Goal: Check status: Check status

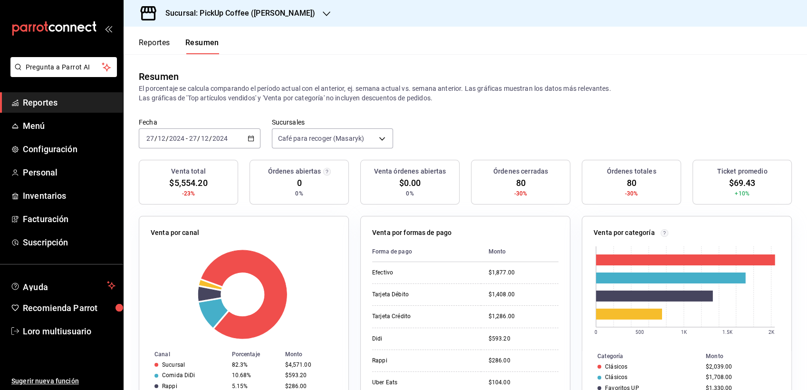
click at [279, 24] on div "Sucursal: PickUp Coffee ([PERSON_NAME])" at bounding box center [232, 13] width 203 height 27
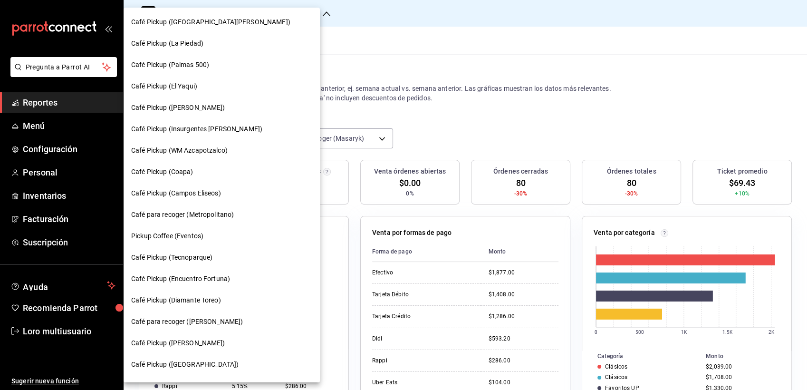
drag, startPoint x: 270, startPoint y: 48, endPoint x: 275, endPoint y: 50, distance: 5.5
click at [275, 50] on div "Café Pickup ([GEOGRAPHIC_DATA][PERSON_NAME]) Café Pickup (La [PERSON_NAME]) Caf…" at bounding box center [222, 195] width 196 height 375
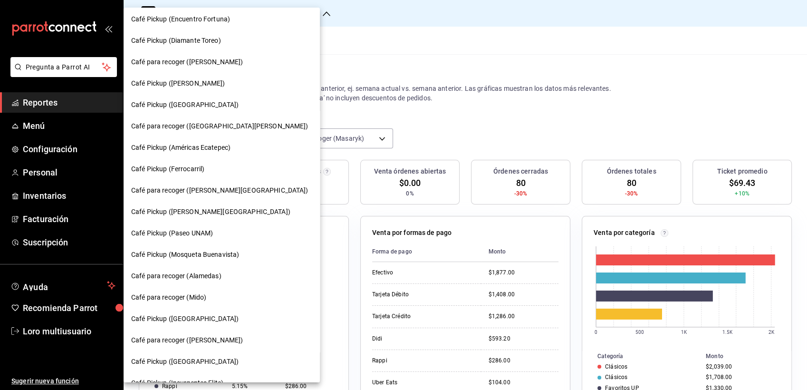
scroll to position [276, 0]
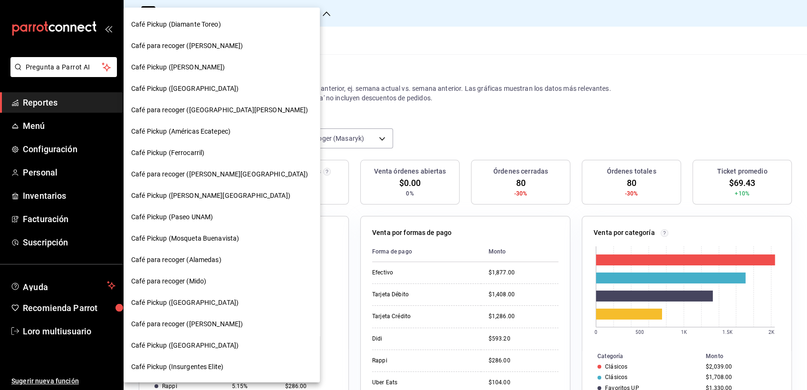
click at [239, 174] on div "Café para recoger ([PERSON_NAME][GEOGRAPHIC_DATA])" at bounding box center [221, 174] width 181 height 10
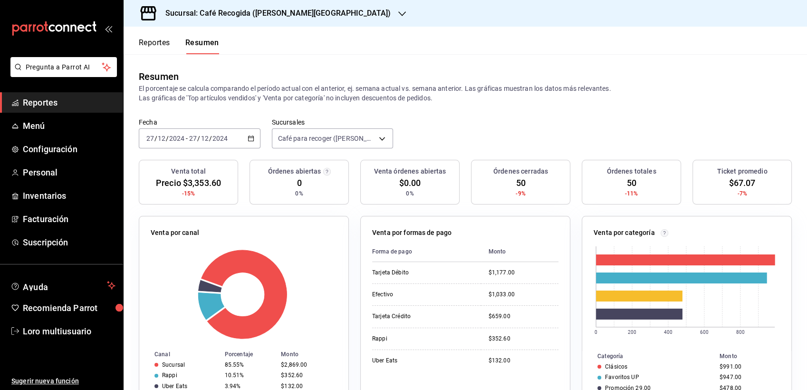
click at [167, 139] on span "/" at bounding box center [167, 139] width 3 height 8
click at [305, 95] on p "El porcentaje se calcula comparando el período actual con el anterior, ej. sema…" at bounding box center [465, 93] width 653 height 19
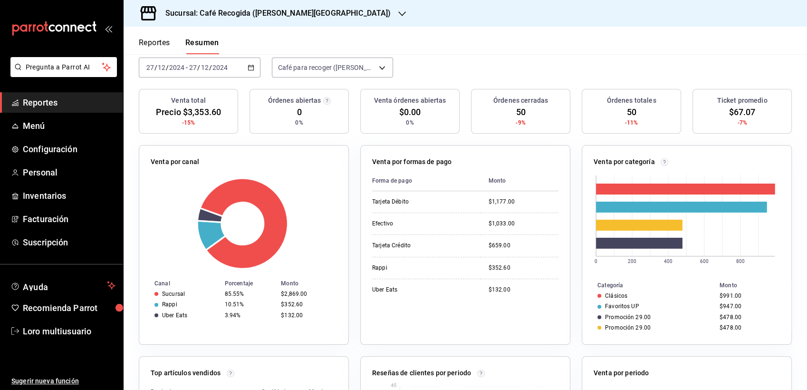
scroll to position [53, 0]
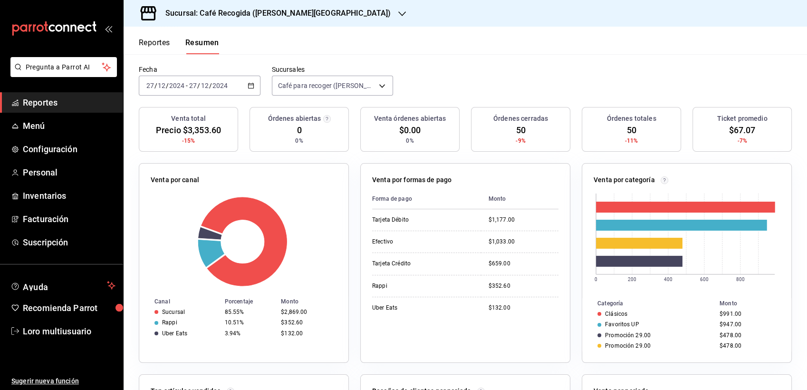
click at [200, 80] on div "[DATE] [DATE] - [DATE] [DATE]" at bounding box center [200, 86] width 122 height 20
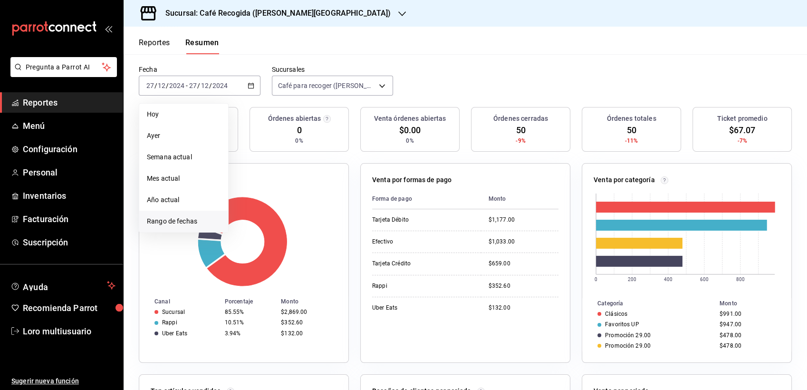
click at [193, 222] on span "Rango de fechas" at bounding box center [184, 221] width 74 height 10
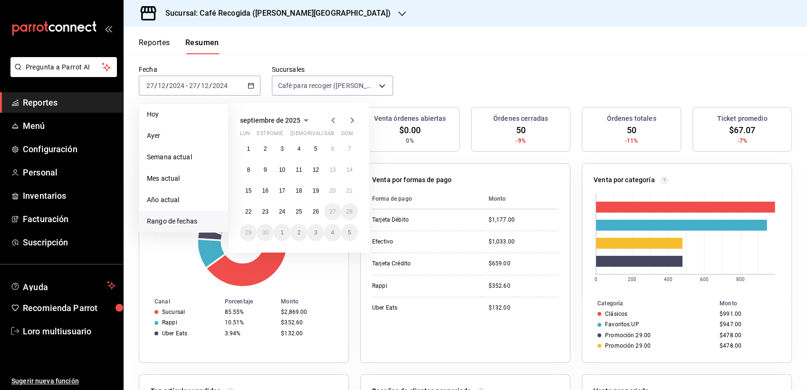
click at [302, 116] on icon "button" at bounding box center [305, 120] width 11 height 11
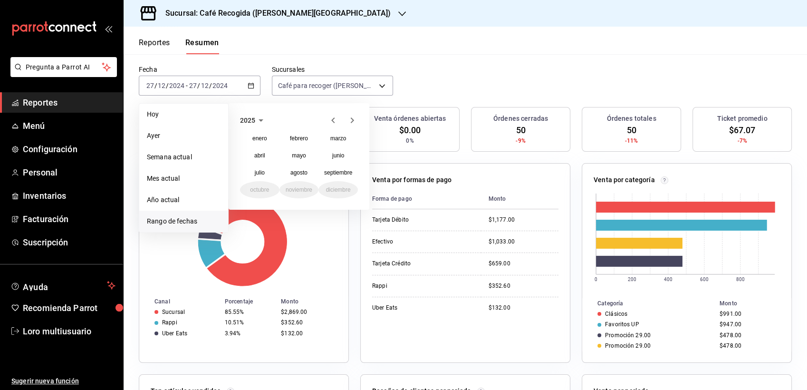
click at [337, 117] on icon "button" at bounding box center [333, 120] width 11 height 11
click at [344, 196] on button "diciembre" at bounding box center [337, 189] width 39 height 17
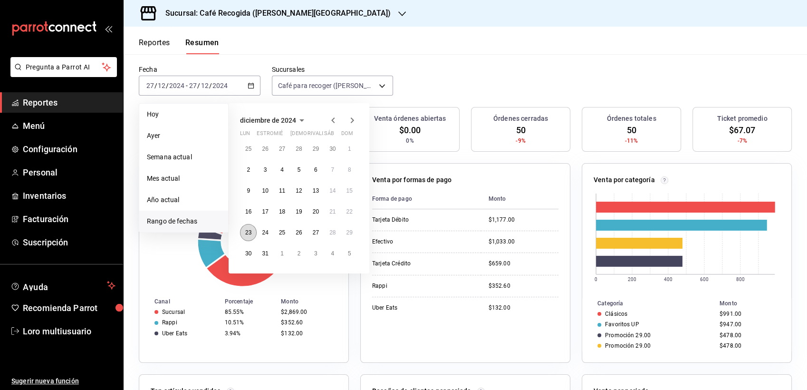
click at [253, 227] on button "23" at bounding box center [248, 232] width 17 height 17
click at [248, 257] on button "30" at bounding box center [248, 253] width 17 height 17
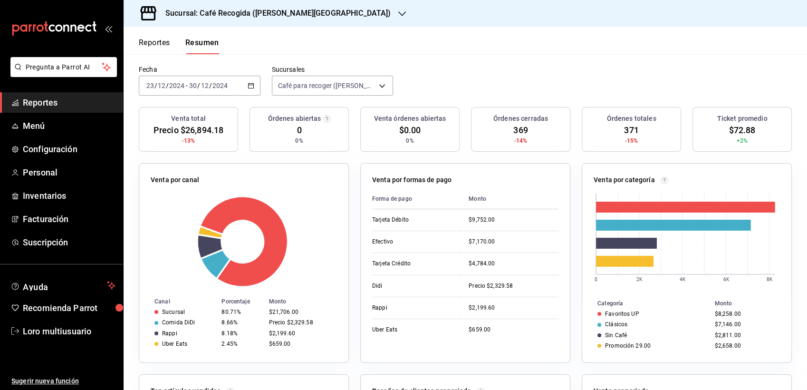
click at [185, 93] on div "[DATE] [DATE] - [DATE] [DATE]" at bounding box center [200, 86] width 122 height 20
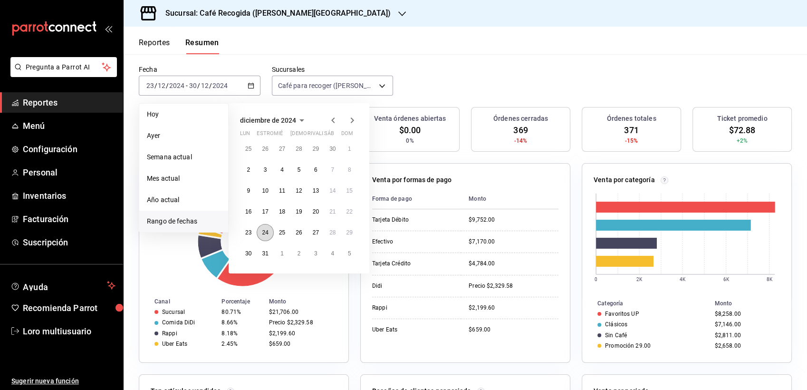
click at [263, 230] on abbr "24" at bounding box center [265, 232] width 6 height 7
click at [245, 256] on abbr "30" at bounding box center [248, 253] width 6 height 7
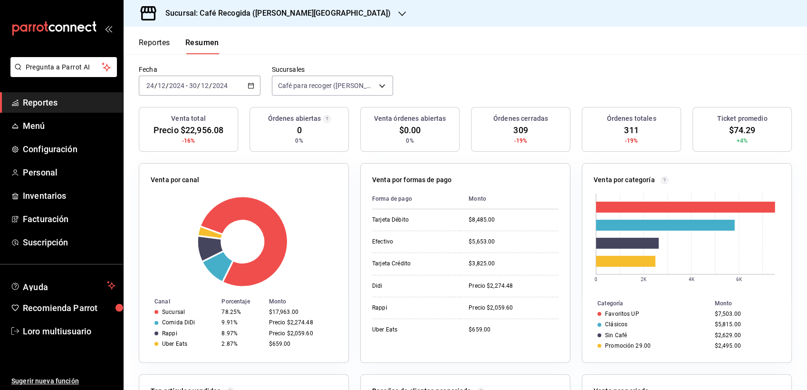
click at [212, 82] on input "2024" at bounding box center [220, 86] width 16 height 8
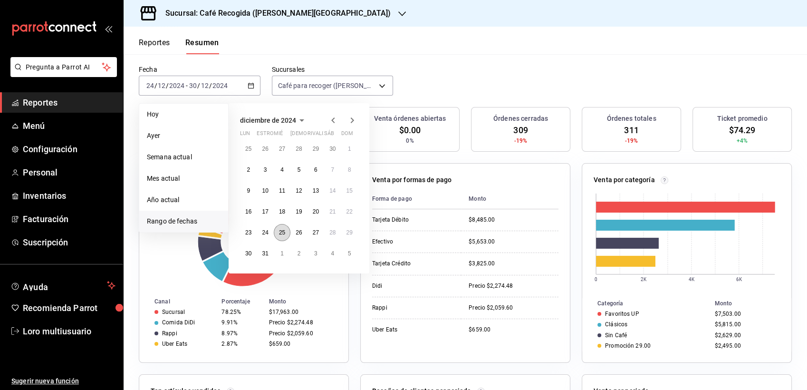
click at [281, 230] on abbr "25" at bounding box center [282, 232] width 6 height 7
click at [266, 259] on button "31" at bounding box center [265, 253] width 17 height 17
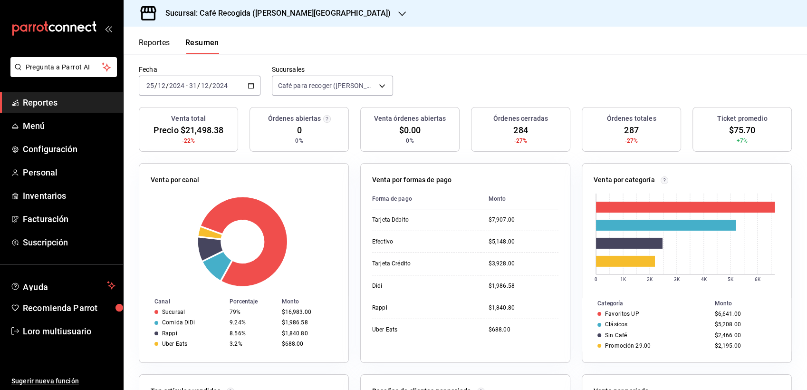
click at [213, 83] on input "2024" at bounding box center [220, 86] width 16 height 8
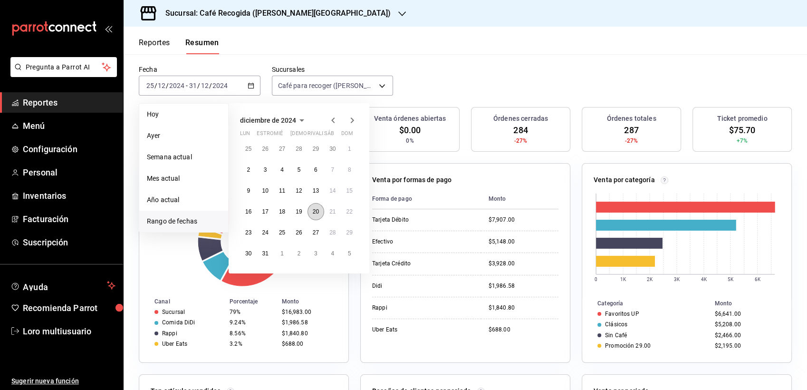
click at [316, 214] on abbr "20" at bounding box center [316, 211] width 6 height 7
click at [320, 229] on button "27" at bounding box center [316, 232] width 17 height 17
